Goal: Find specific page/section: Find specific page/section

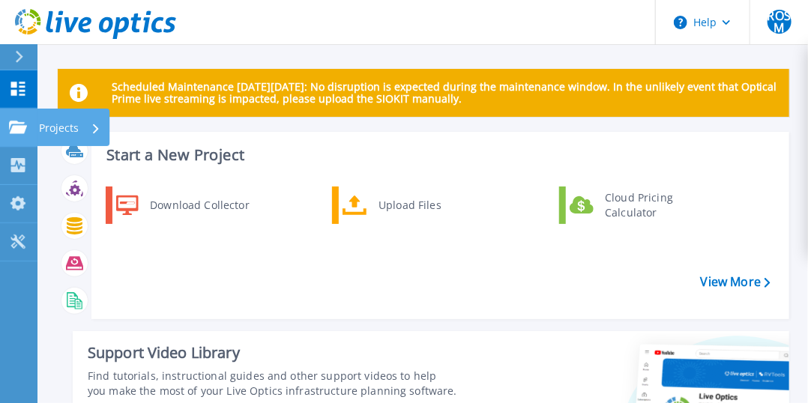
click at [17, 129] on icon at bounding box center [18, 127] width 18 height 13
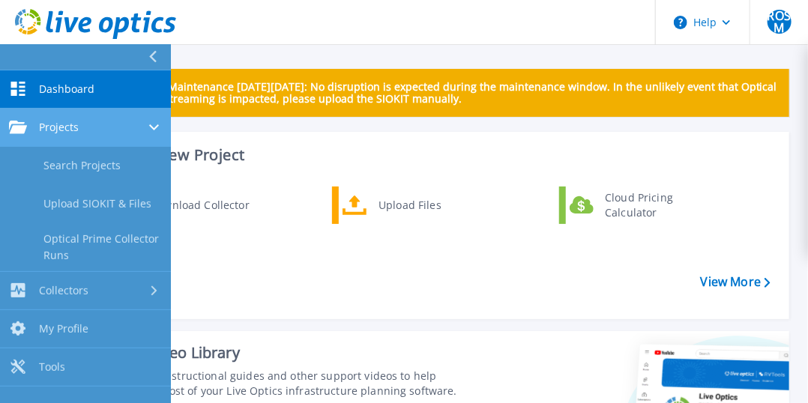
click at [87, 128] on div "Projects" at bounding box center [85, 127] width 153 height 13
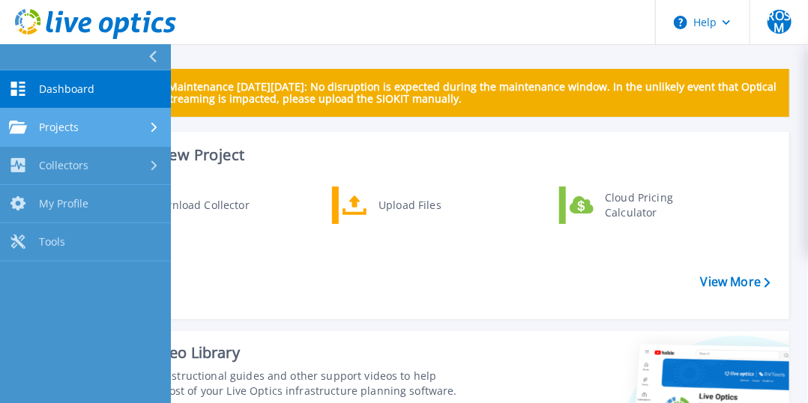
click at [88, 128] on div "Projects" at bounding box center [85, 127] width 153 height 13
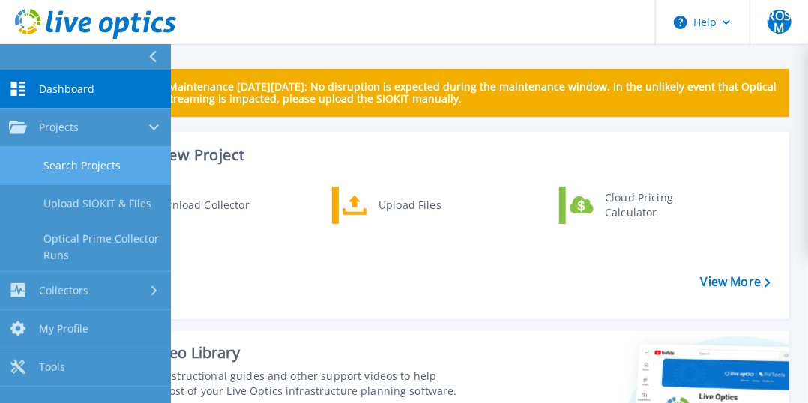
click at [109, 172] on link "Search Projects" at bounding box center [85, 166] width 171 height 38
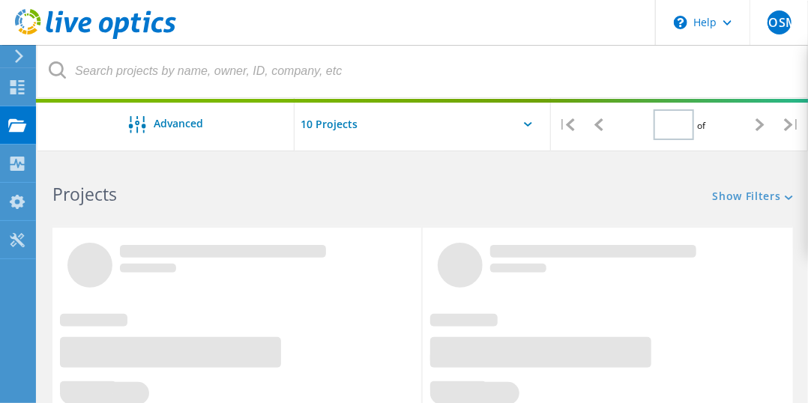
type input "1"
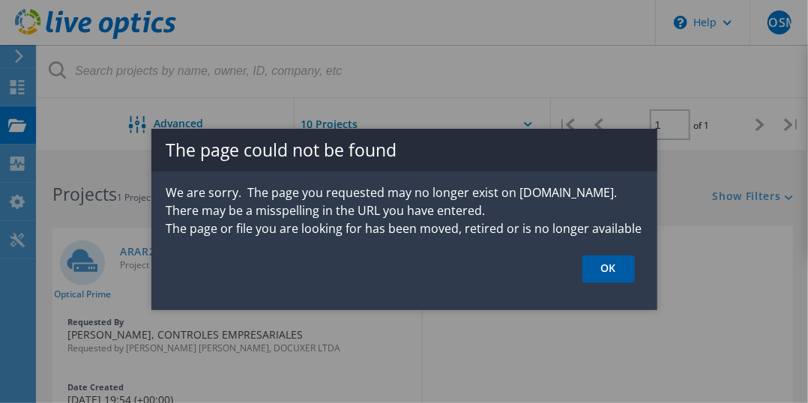
click at [616, 271] on link "OK" at bounding box center [609, 270] width 52 height 28
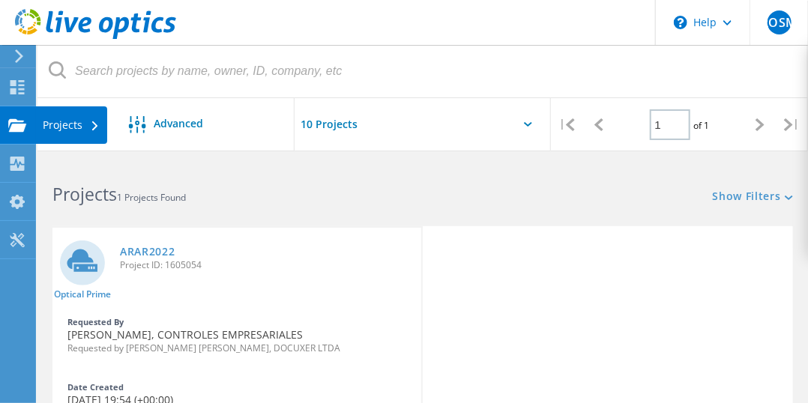
click at [13, 124] on use at bounding box center [17, 124] width 18 height 13
